Goal: Transaction & Acquisition: Book appointment/travel/reservation

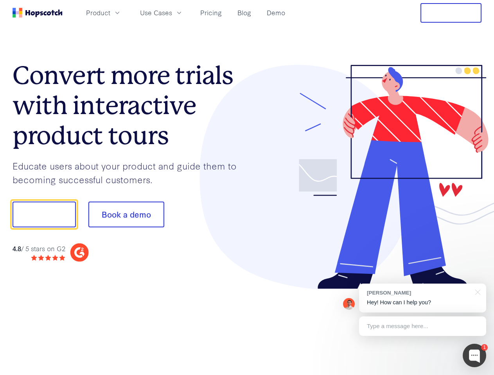
click at [247, 188] on div at bounding box center [364, 177] width 235 height 225
click at [110, 13] on span "Product" at bounding box center [98, 13] width 24 height 10
click at [172, 13] on span "Use Cases" at bounding box center [156, 13] width 32 height 10
click at [451, 13] on button "Free Trial" at bounding box center [450, 13] width 61 height 20
click at [44, 215] on button "Show me!" at bounding box center [44, 215] width 63 height 26
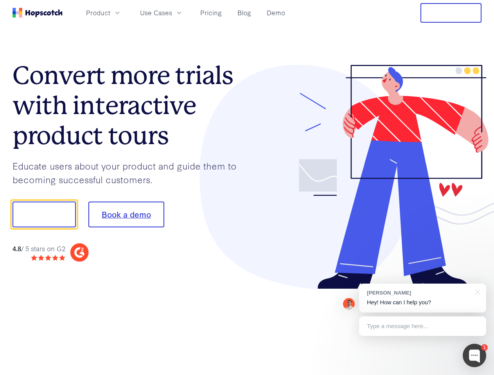
click at [126, 215] on button "Book a demo" at bounding box center [126, 215] width 76 height 26
click at [474, 356] on div at bounding box center [474, 355] width 23 height 23
click at [422, 298] on div "[PERSON_NAME] Hey! How can I help you?" at bounding box center [422, 298] width 127 height 29
click at [476, 292] on div at bounding box center [412, 213] width 147 height 261
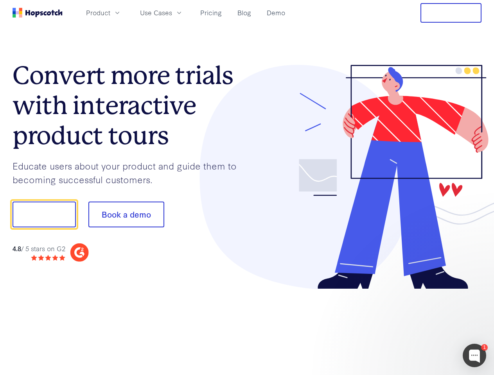
click at [422, 326] on div at bounding box center [412, 266] width 147 height 156
